Goal: Information Seeking & Learning: Check status

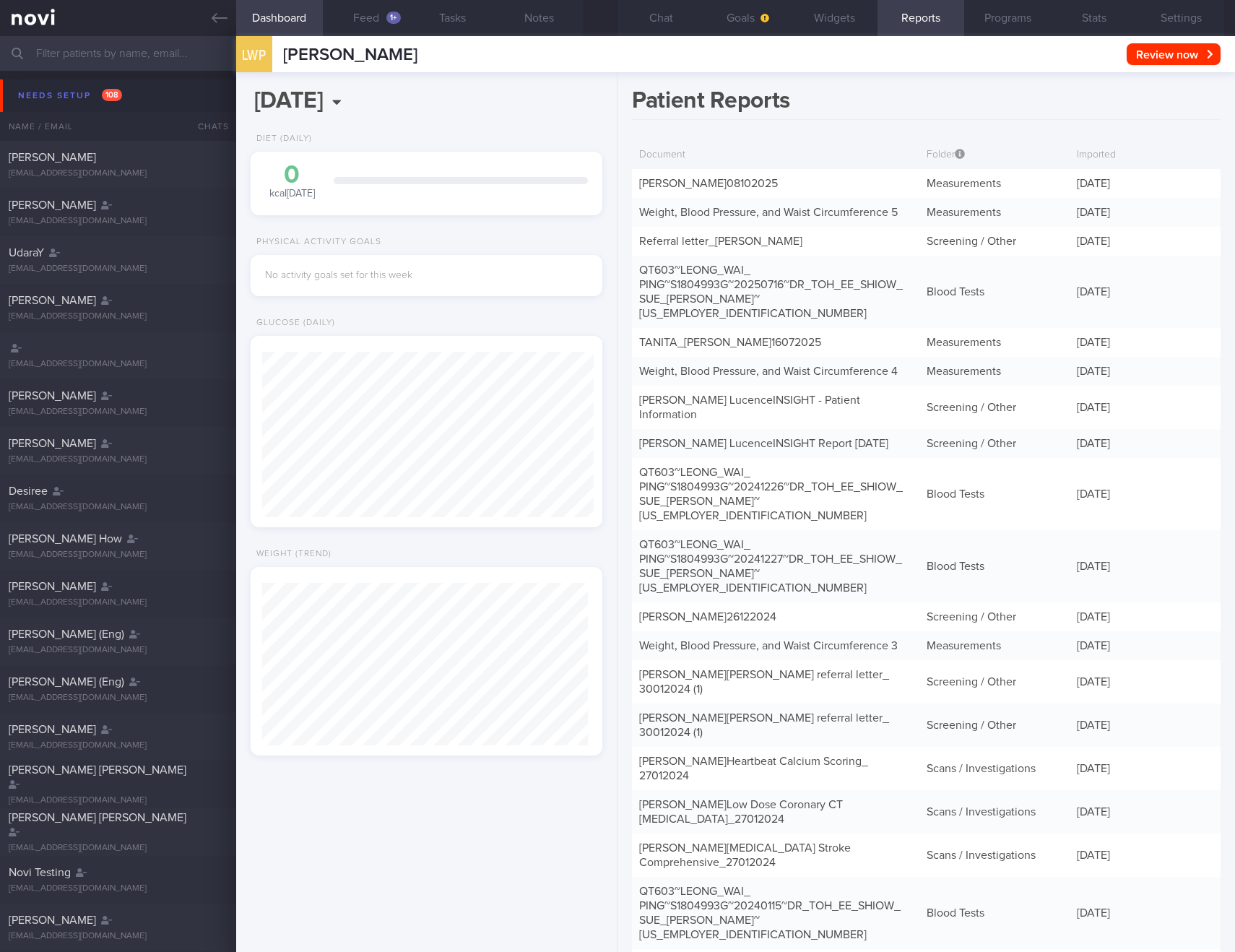
scroll to position [162, 326]
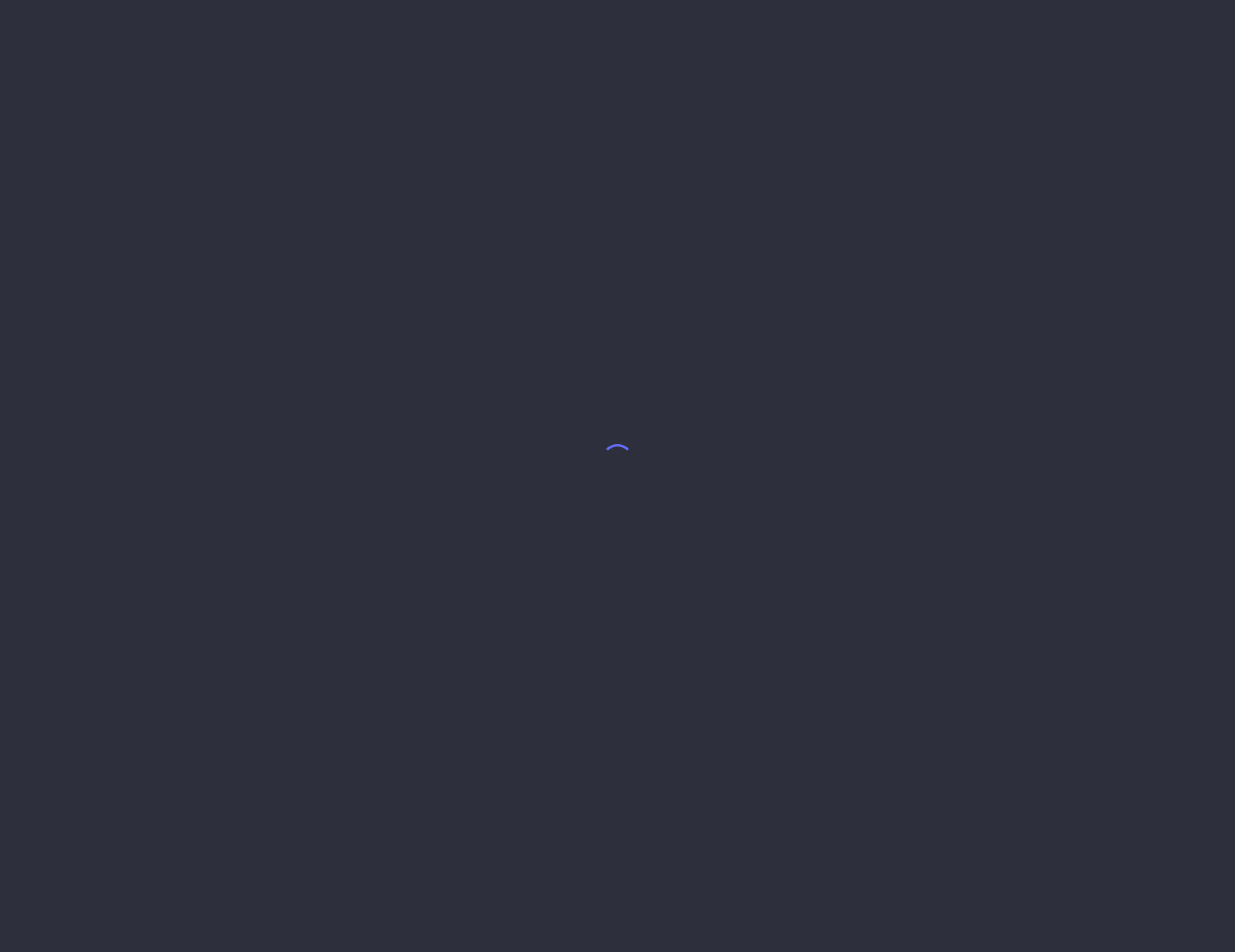
select select "9"
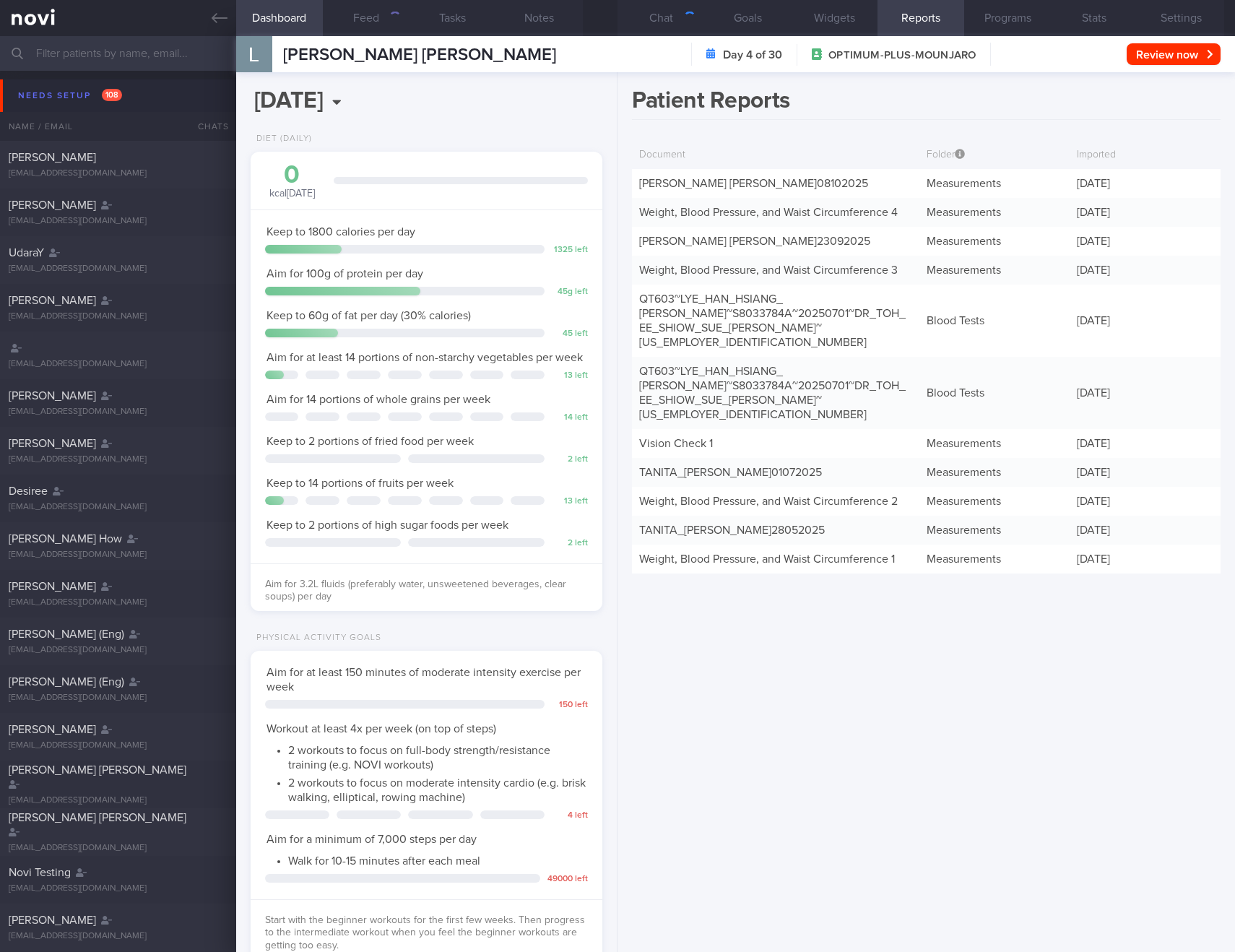
scroll to position [179, 315]
click at [839, 184] on link "[PERSON_NAME] [PERSON_NAME] 08102025" at bounding box center [753, 184] width 229 height 12
click at [837, 216] on link "Weight, Blood Pressure, and Waist Circumference 4" at bounding box center [768, 212] width 259 height 12
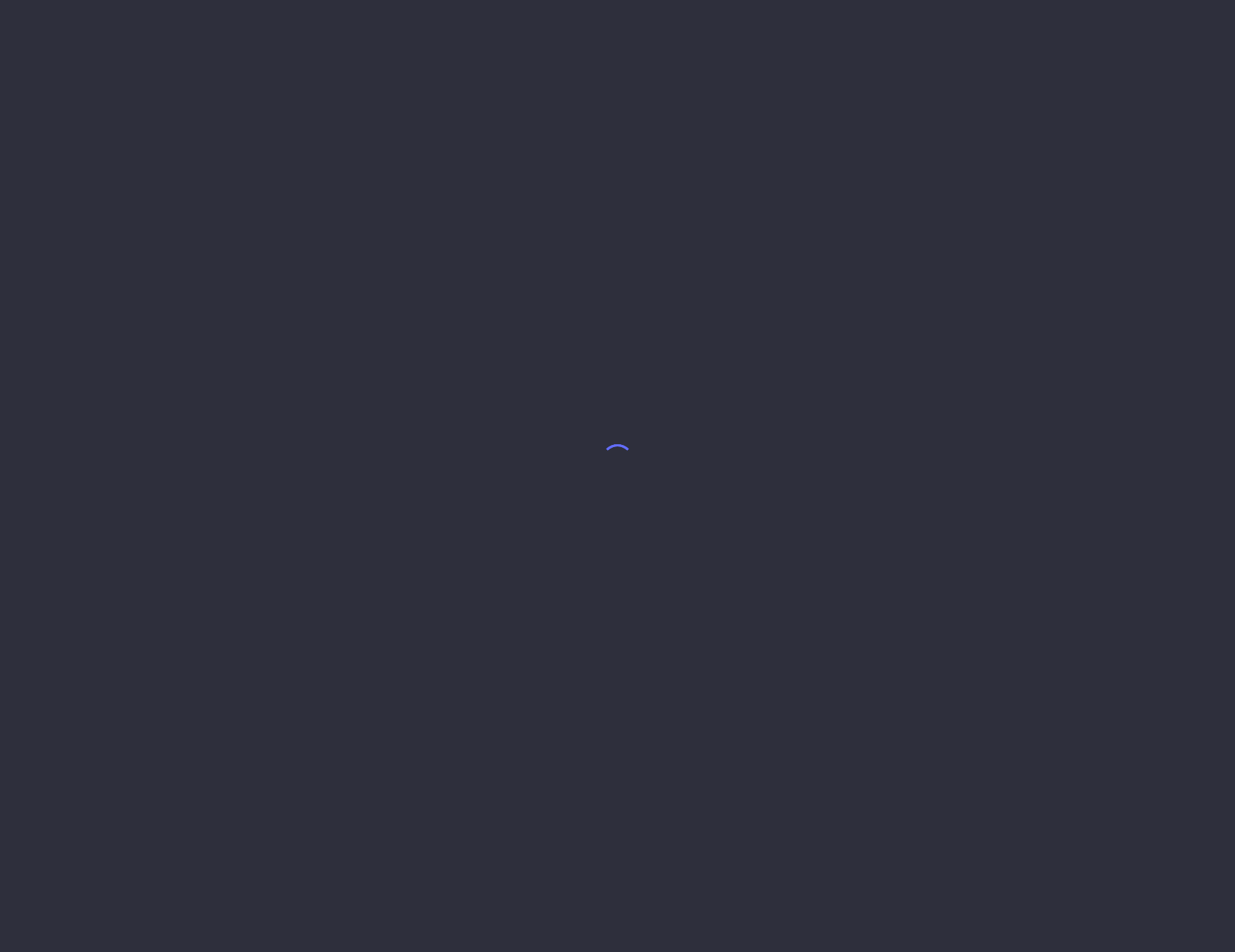
select select "9"
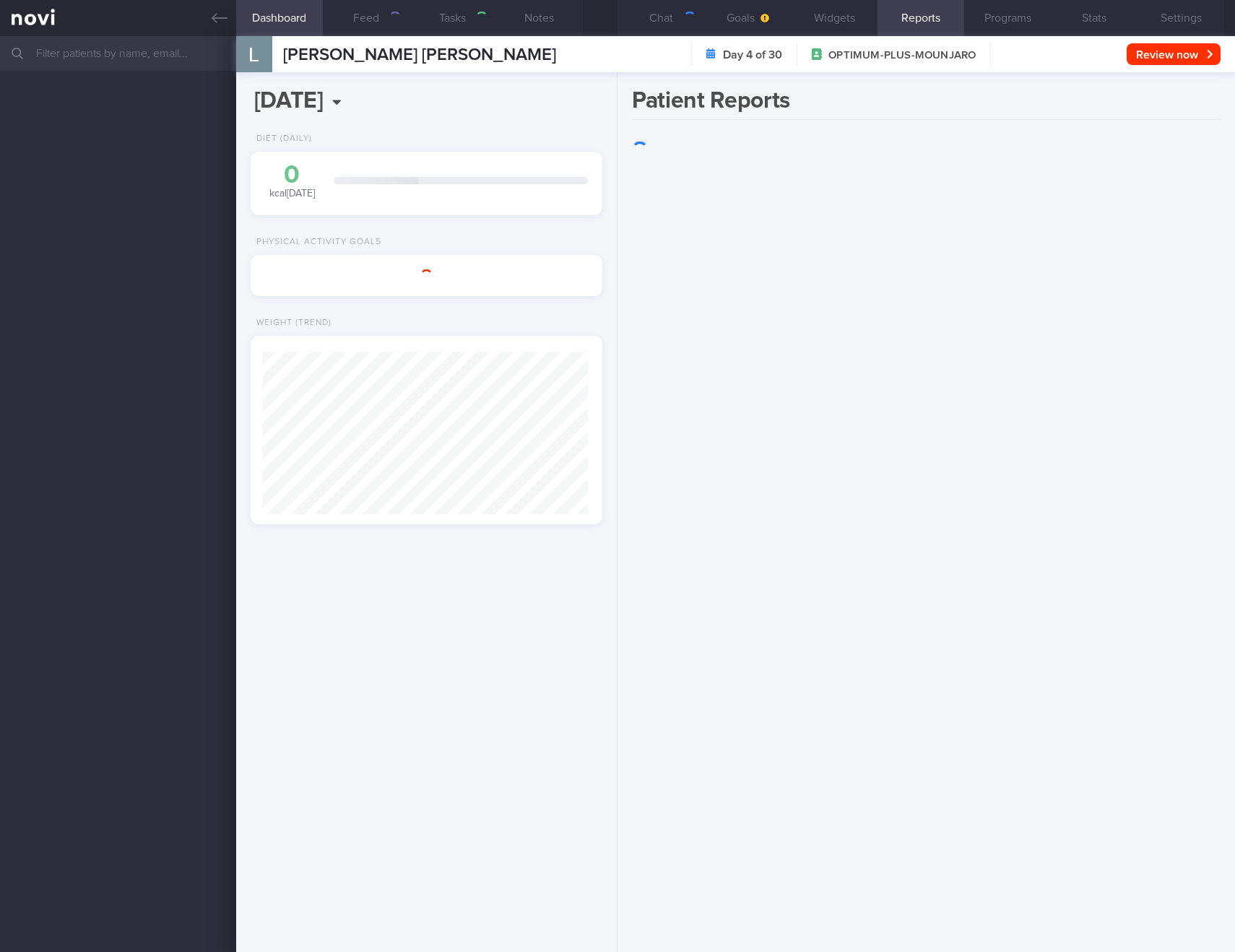
scroll to position [722134, 721825]
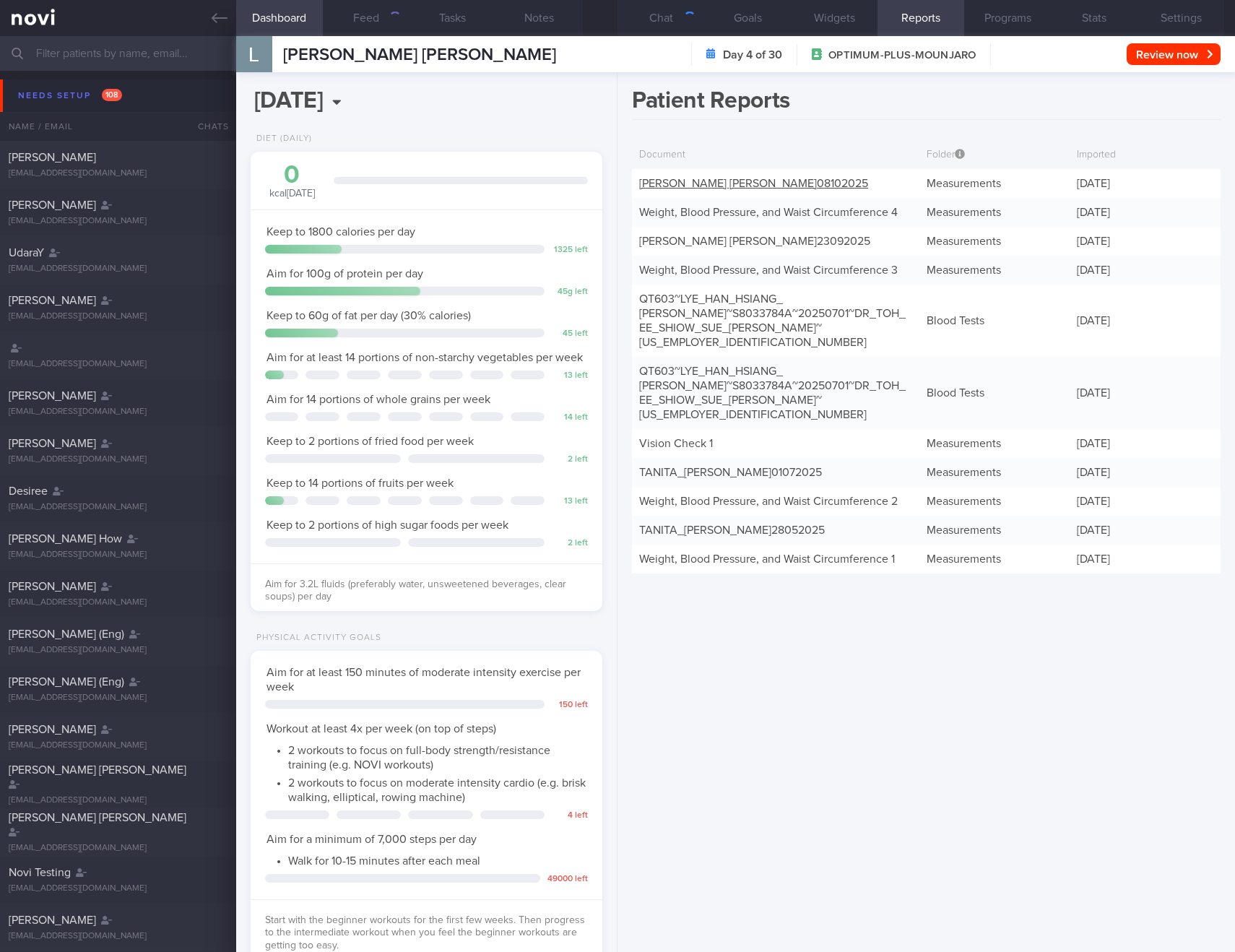
click at [678, 180] on link "TANITA - LYE HAN HSIANG LOUIS_ 08102025" at bounding box center [753, 184] width 229 height 12
click at [864, 203] on div "Weight, Blood Pressure, and Waist Circumference 4" at bounding box center [775, 212] width 287 height 29
click at [839, 211] on link "Weight, Blood Pressure, and Waist Circumference 4" at bounding box center [768, 212] width 259 height 12
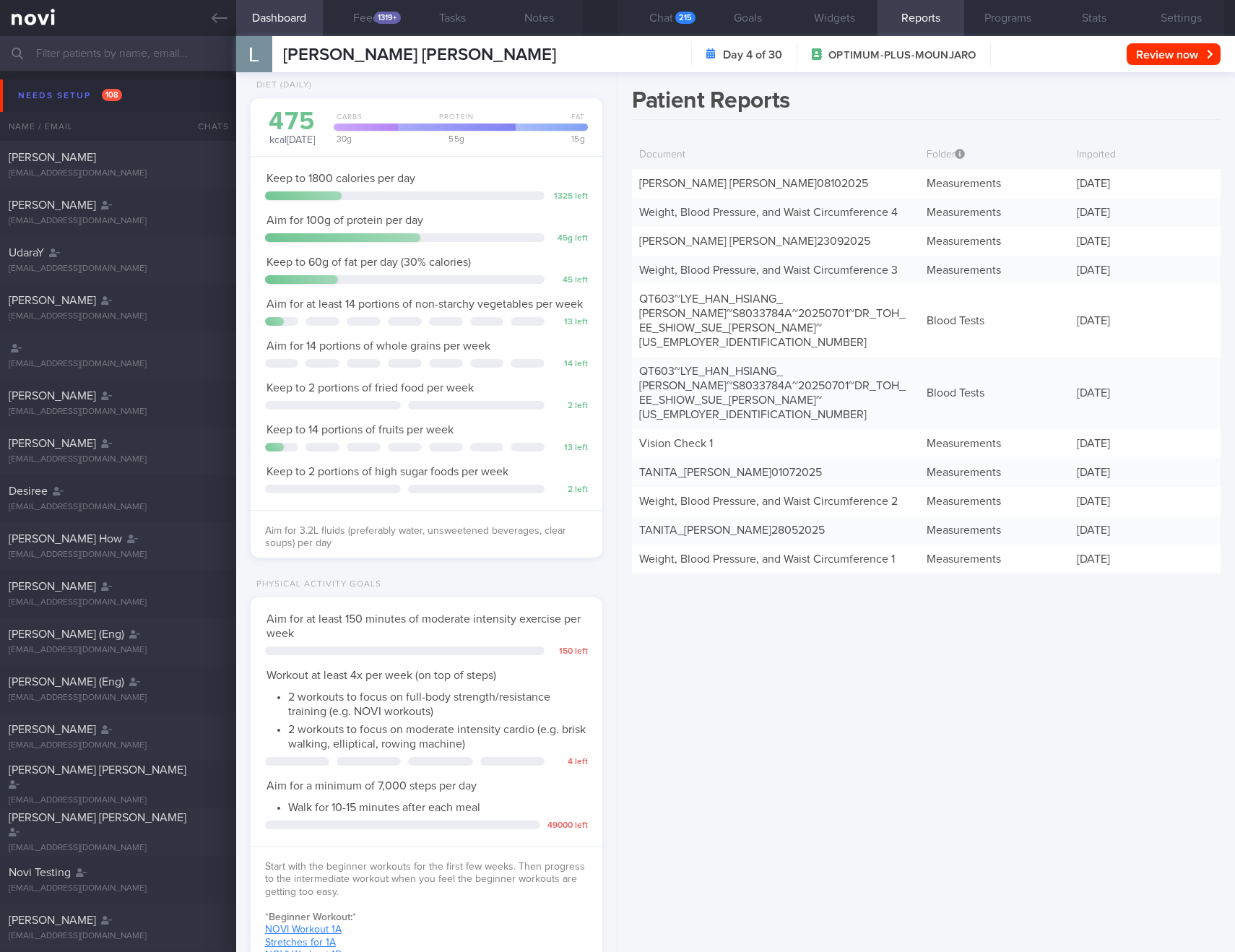
scroll to position [0, 0]
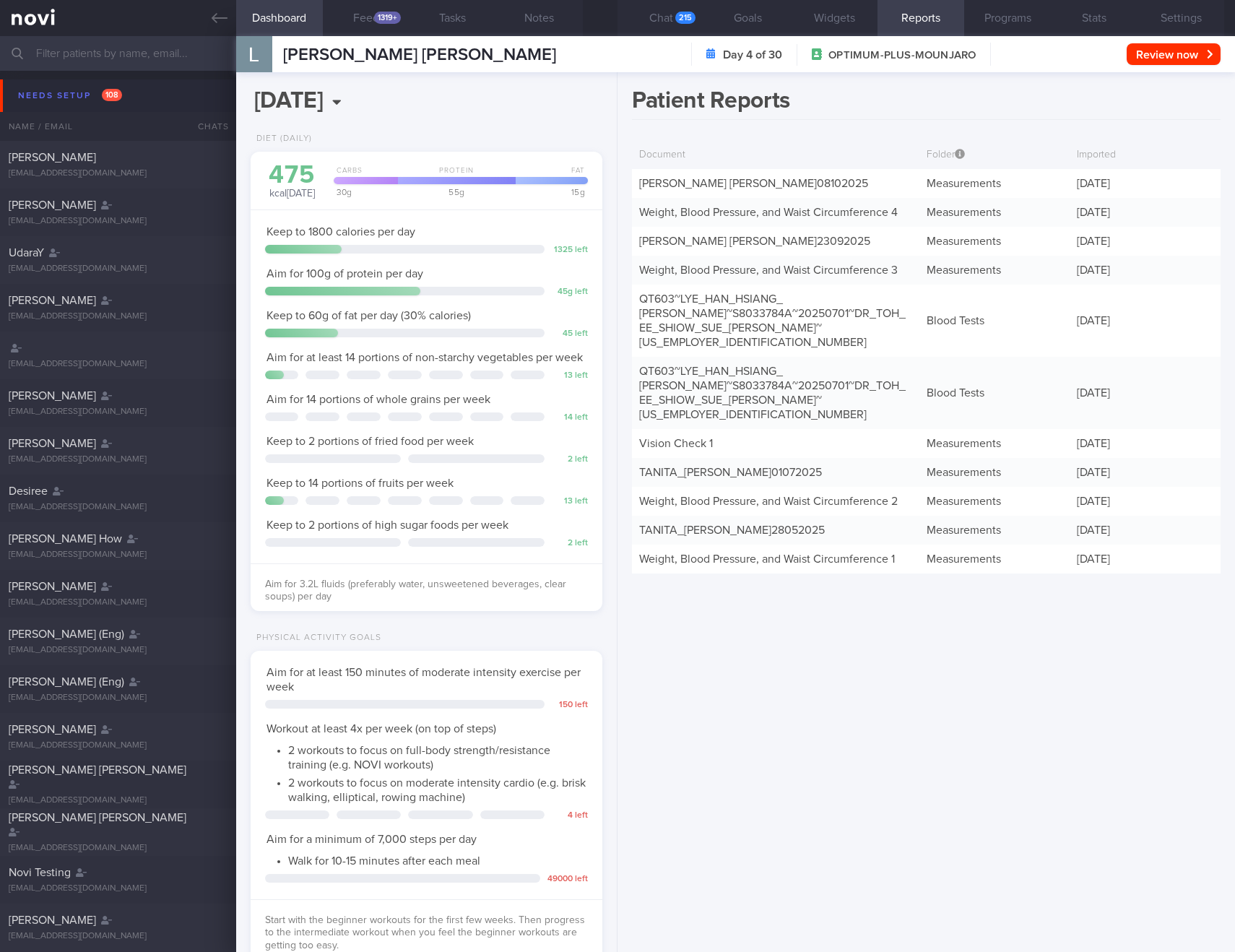
click at [802, 745] on div "Patient Reports Document Folder Imported Every morning, reports are imported fr…" at bounding box center [926, 512] width 618 height 880
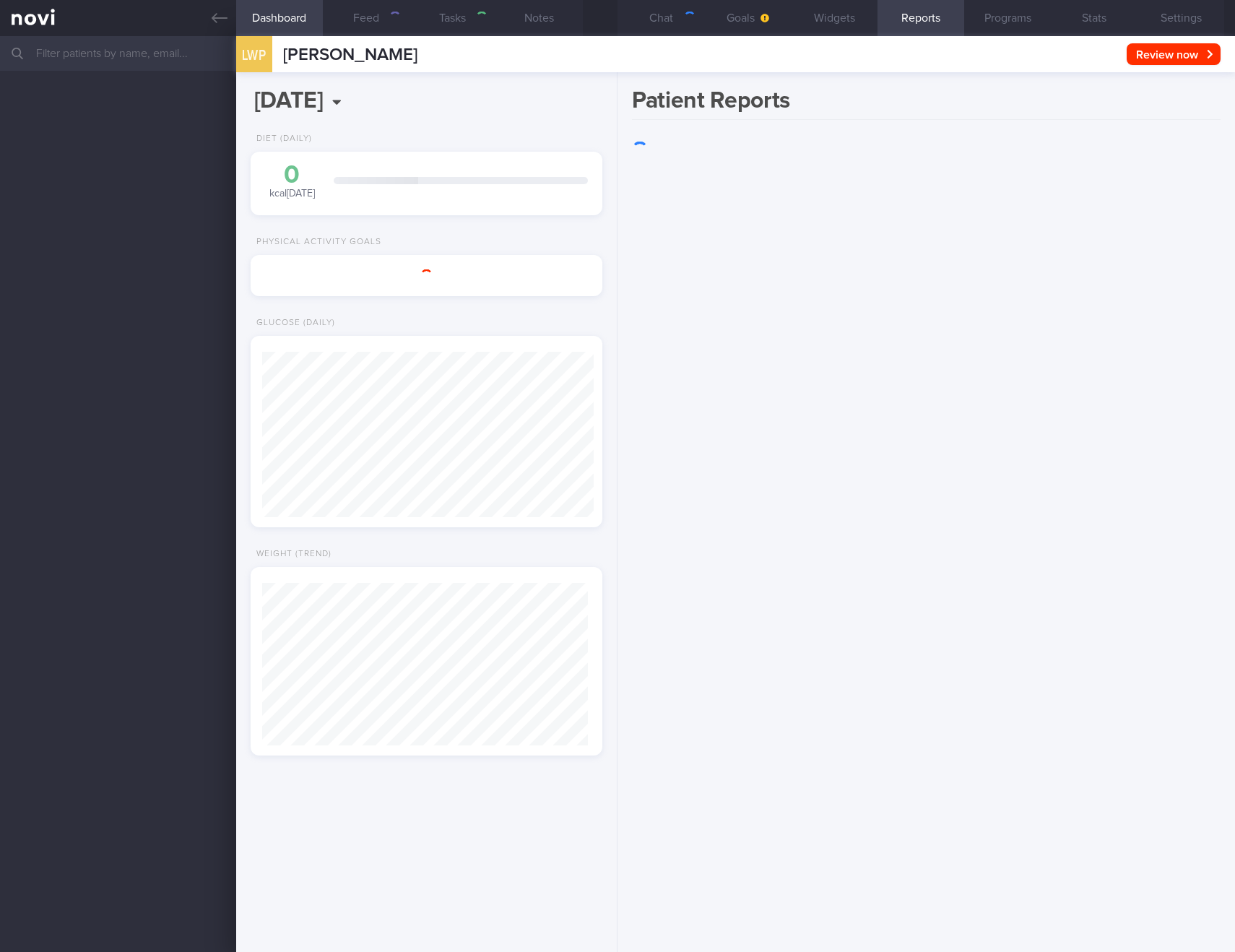
scroll to position [162, 326]
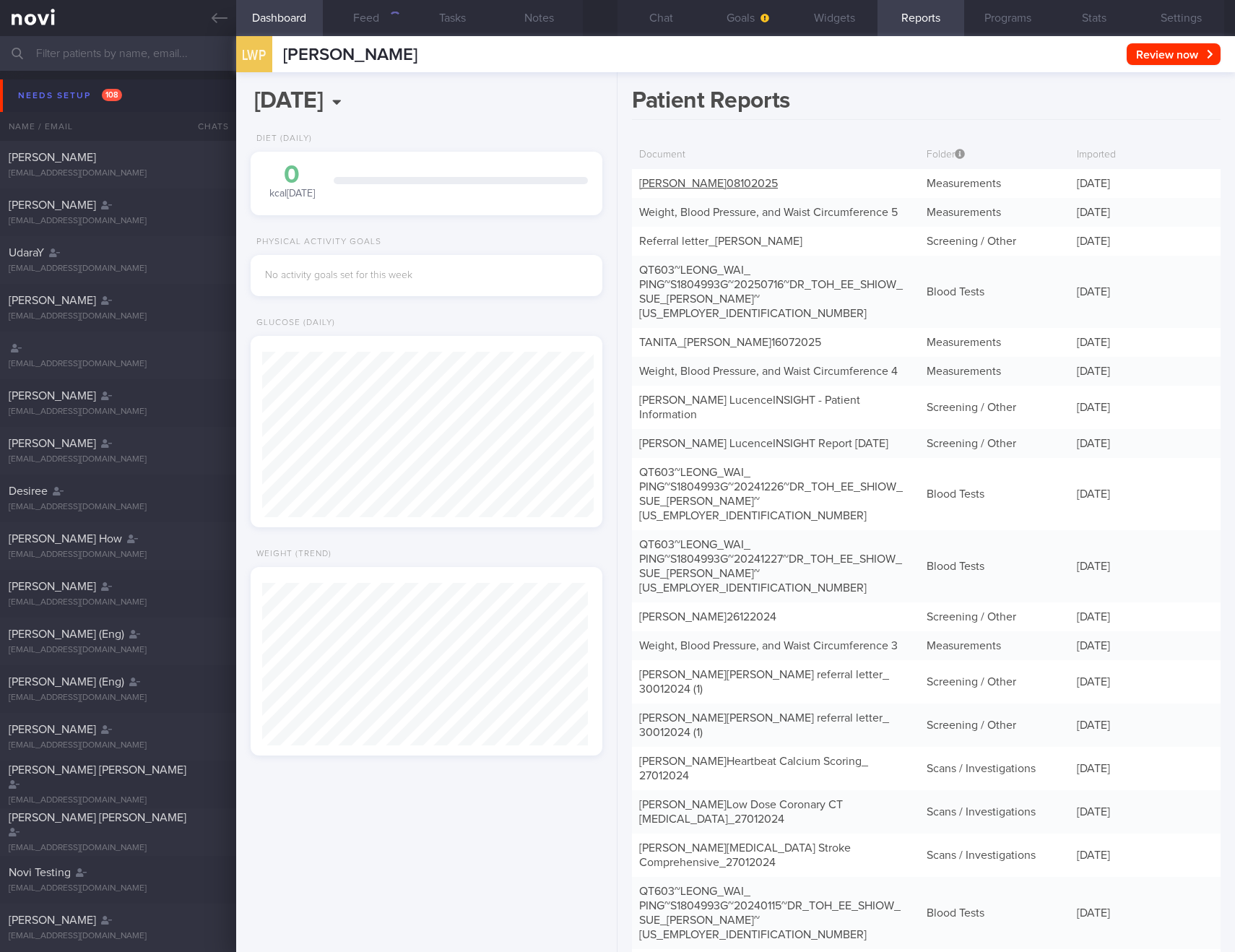
click at [715, 184] on link "TANITA - [PERSON_NAME] 08102025" at bounding box center [708, 184] width 138 height 12
click at [703, 186] on link "TANITA - [PERSON_NAME] 08102025" at bounding box center [708, 184] width 138 height 12
